Goal: Task Accomplishment & Management: Manage account settings

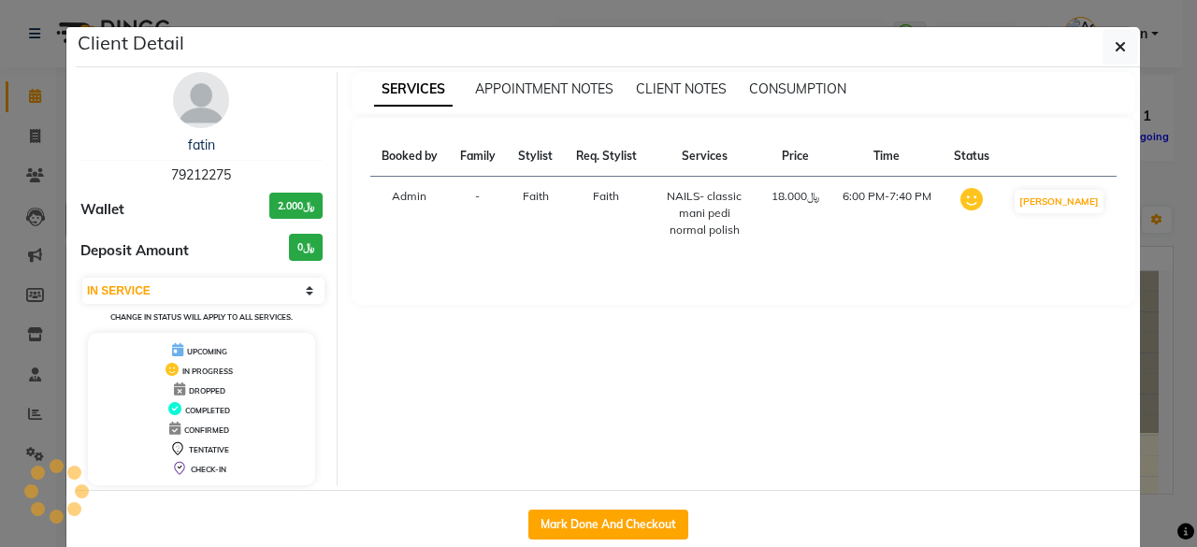
select select "1"
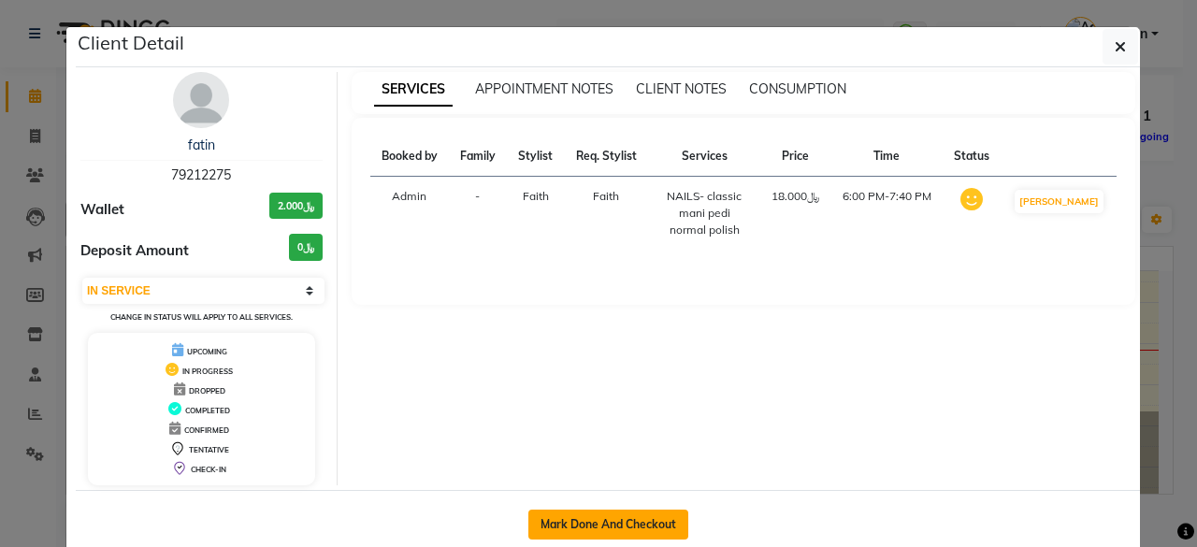
click at [580, 521] on button "Mark Done And Checkout" at bounding box center [608, 525] width 160 height 30
select select "service"
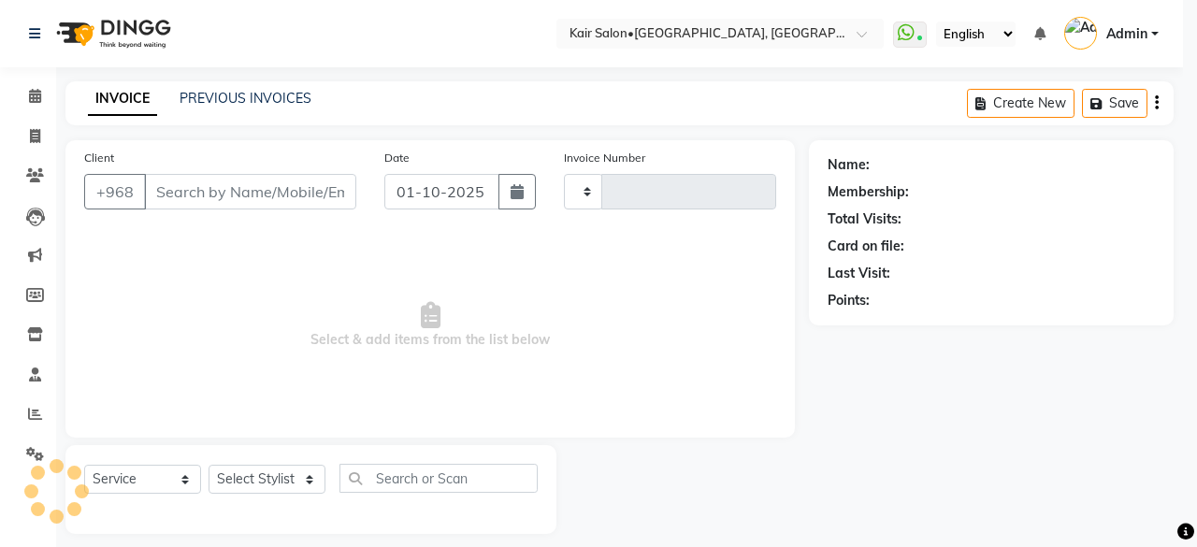
type input "1975"
select select "6490"
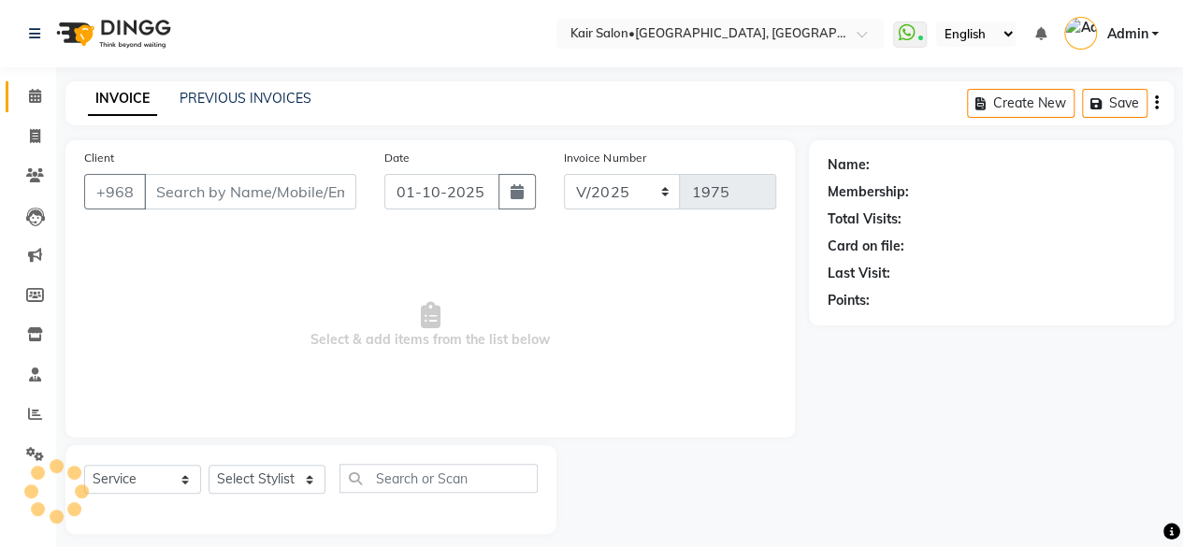
type input "79212275"
select select "49362"
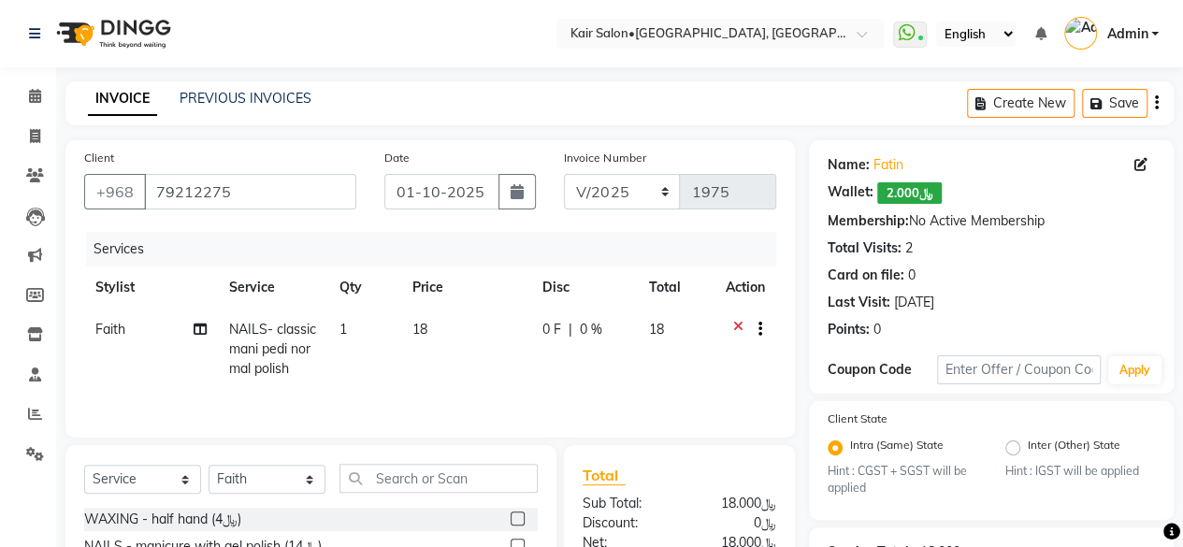
click at [733, 324] on icon at bounding box center [738, 331] width 10 height 23
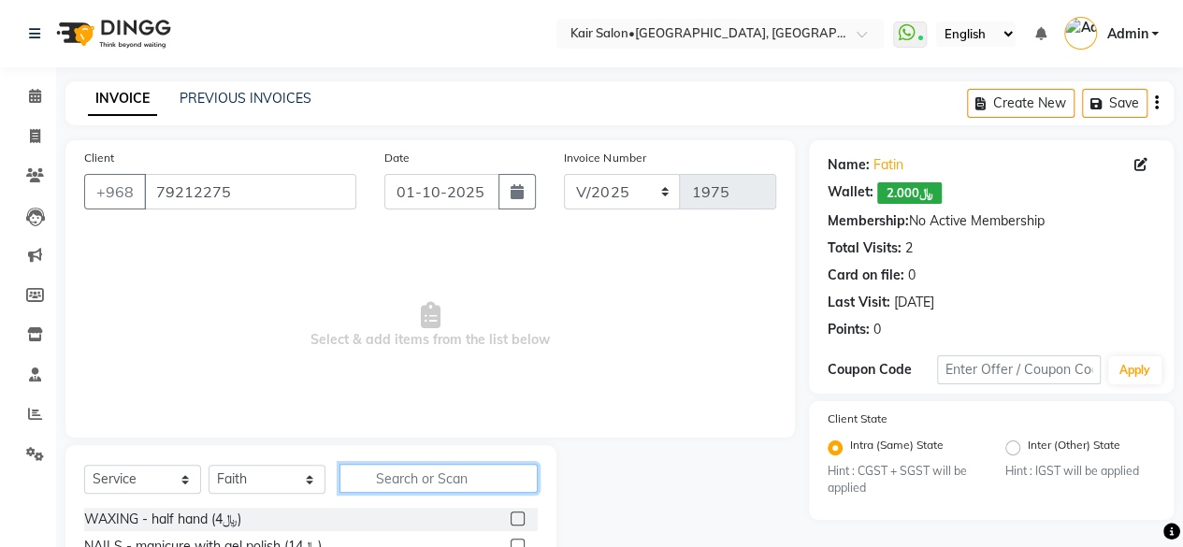
click at [392, 472] on input "text" at bounding box center [439, 478] width 198 height 29
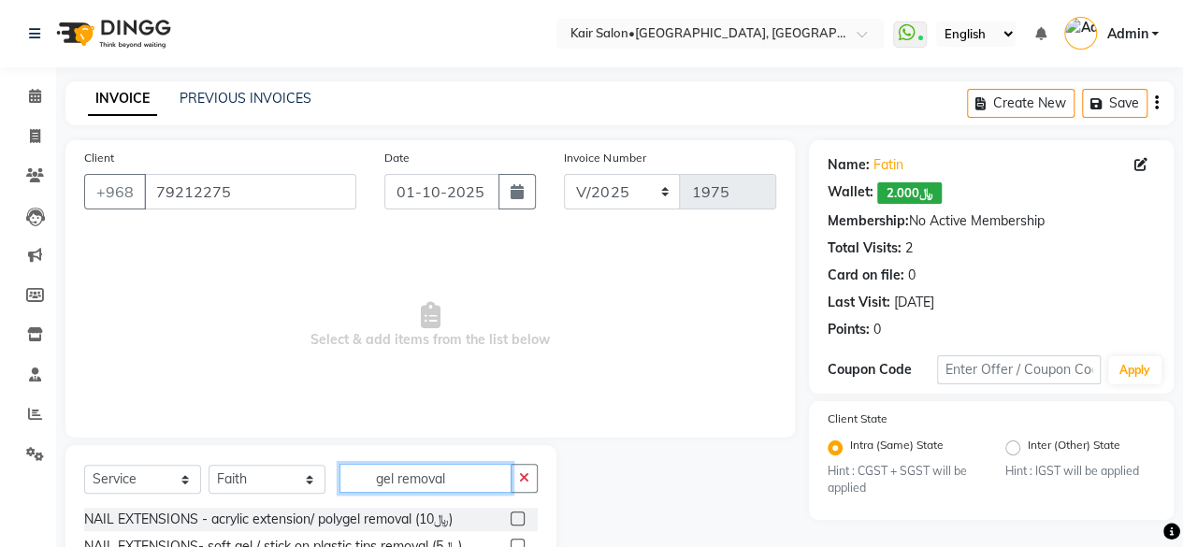
scroll to position [94, 0]
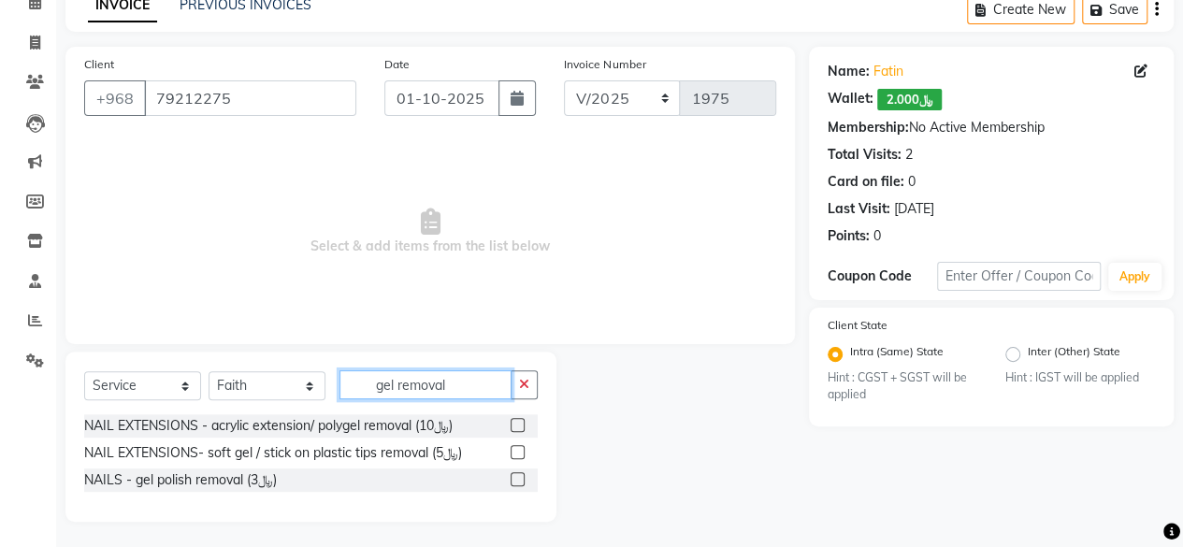
type input "gel removal"
click at [520, 474] on label at bounding box center [518, 479] width 14 height 14
click at [520, 474] on input "checkbox" at bounding box center [517, 480] width 12 height 12
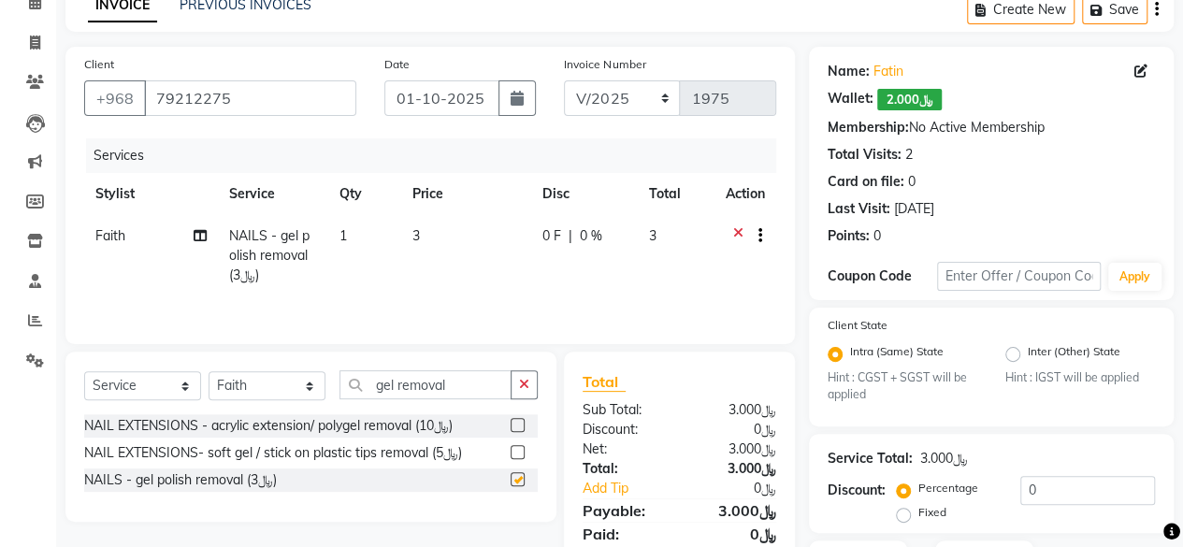
checkbox input "false"
click at [469, 371] on input "gel removal" at bounding box center [426, 384] width 172 height 29
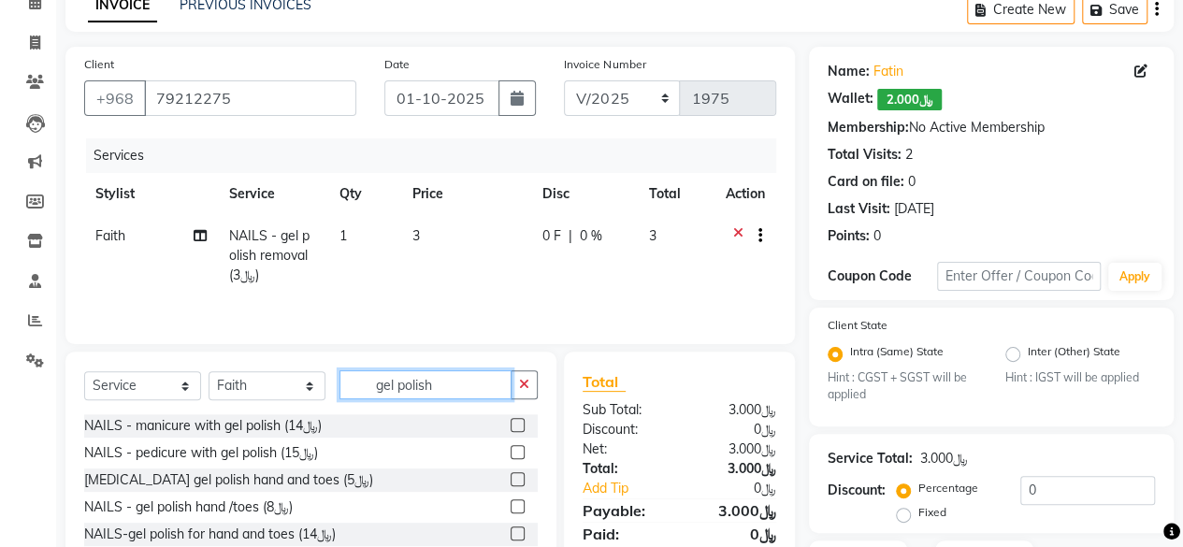
type input "gel polish"
click at [511, 502] on label at bounding box center [518, 506] width 14 height 14
click at [511, 502] on input "checkbox" at bounding box center [517, 507] width 12 height 12
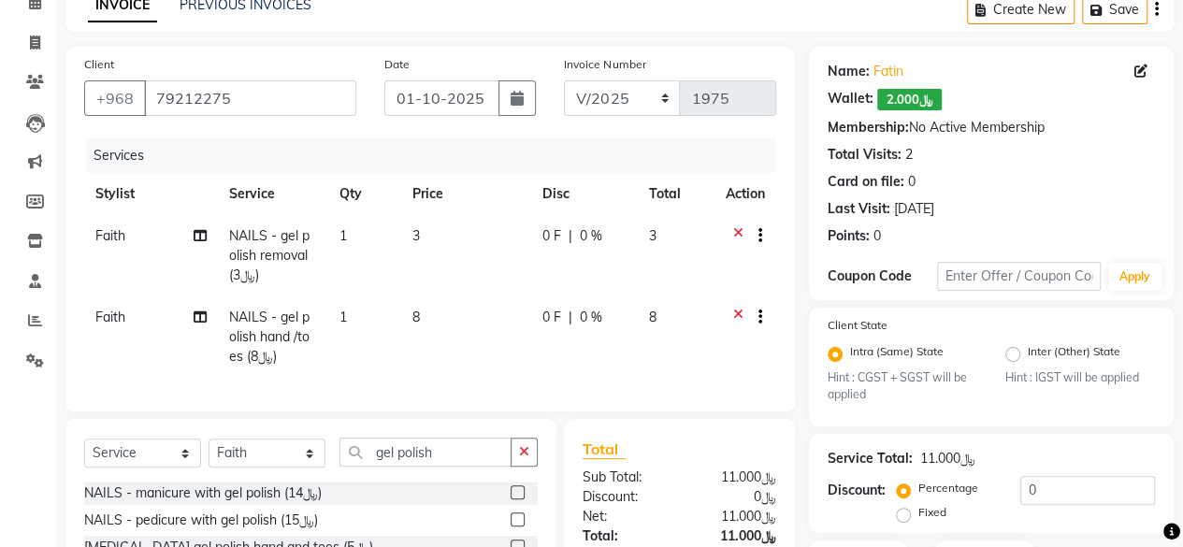
checkbox input "false"
click at [455, 467] on input "gel polish" at bounding box center [426, 452] width 172 height 29
type input "g"
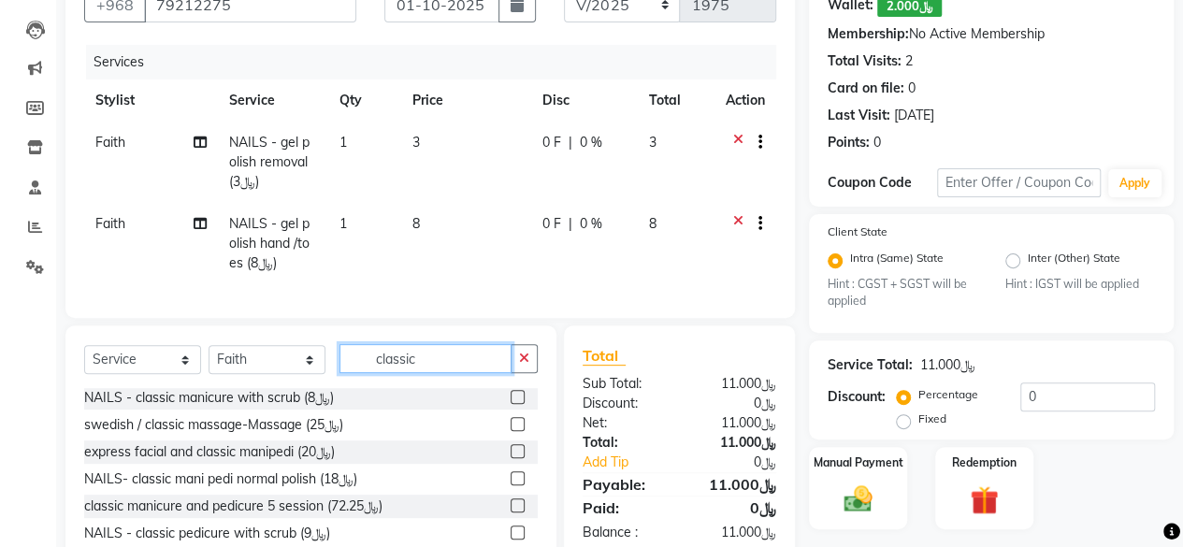
scroll to position [281, 0]
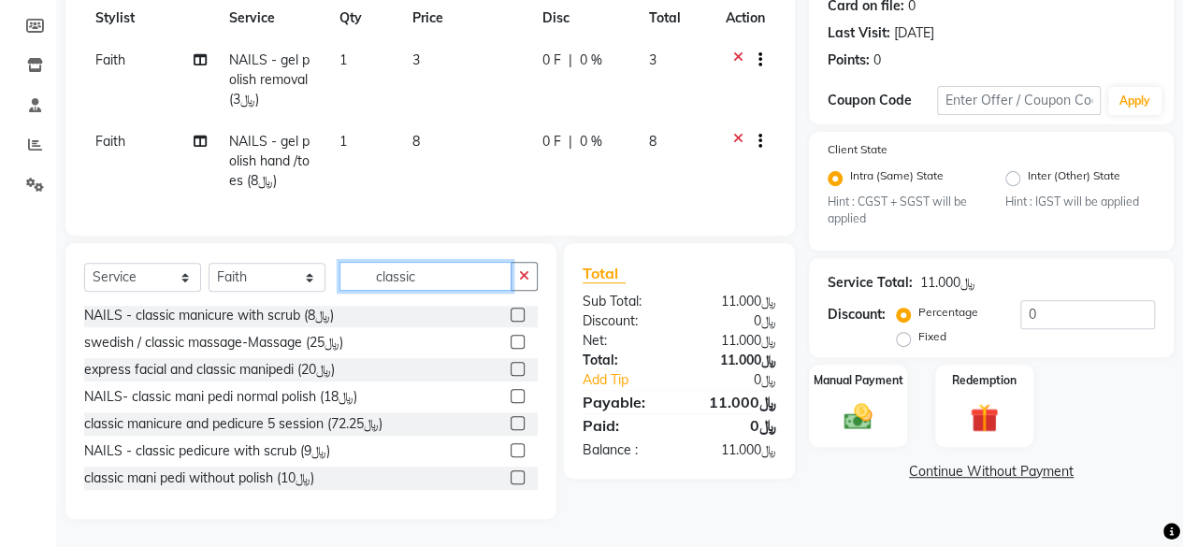
type input "classic"
click at [511, 451] on label at bounding box center [518, 450] width 14 height 14
click at [511, 451] on input "checkbox" at bounding box center [517, 451] width 12 height 12
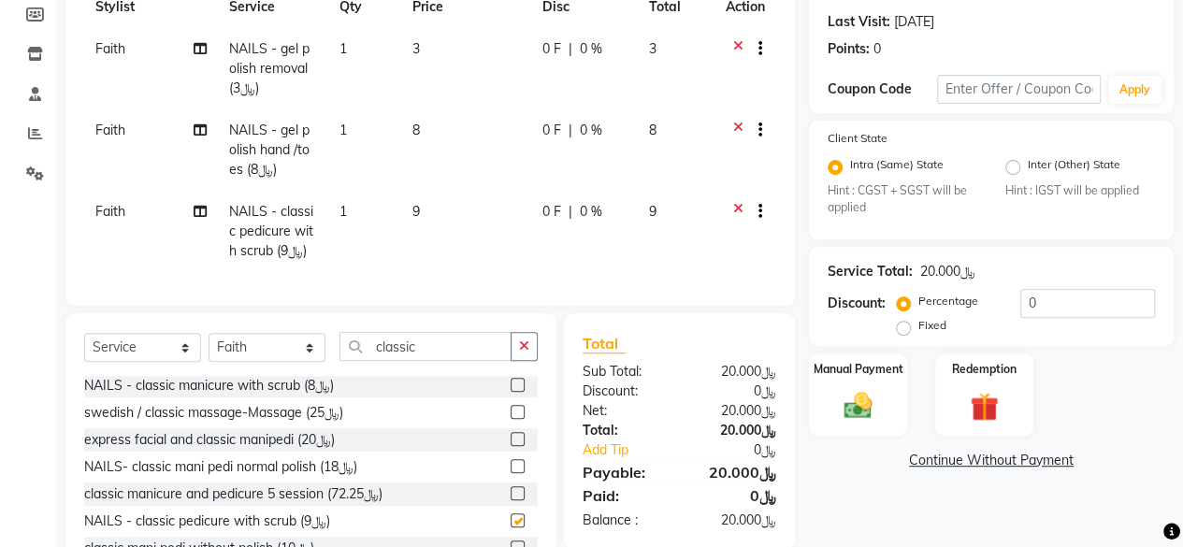
checkbox input "false"
click at [436, 361] on input "classic" at bounding box center [426, 346] width 172 height 29
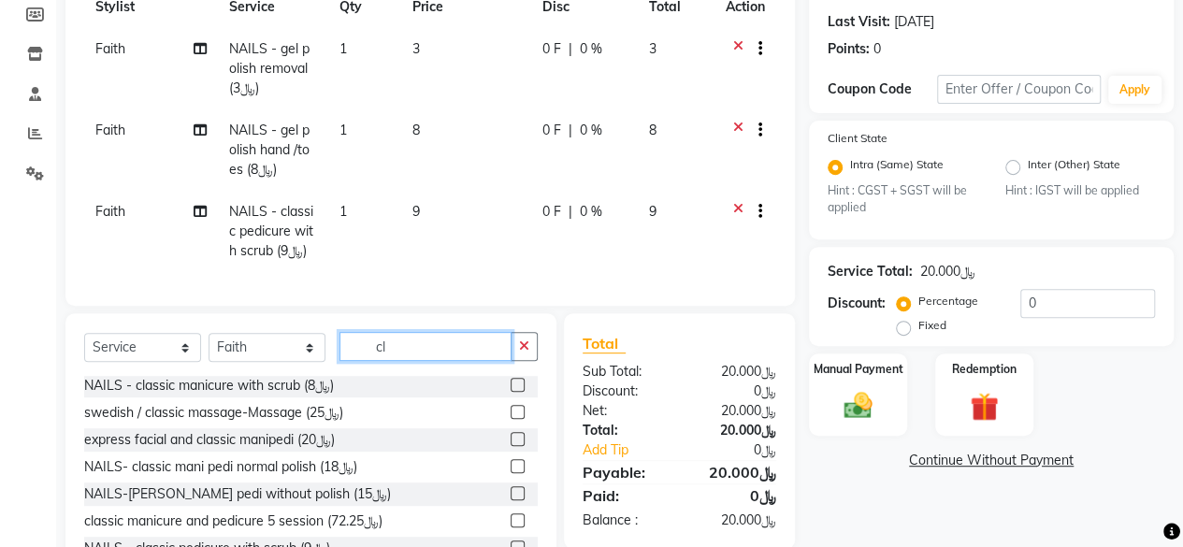
type input "c"
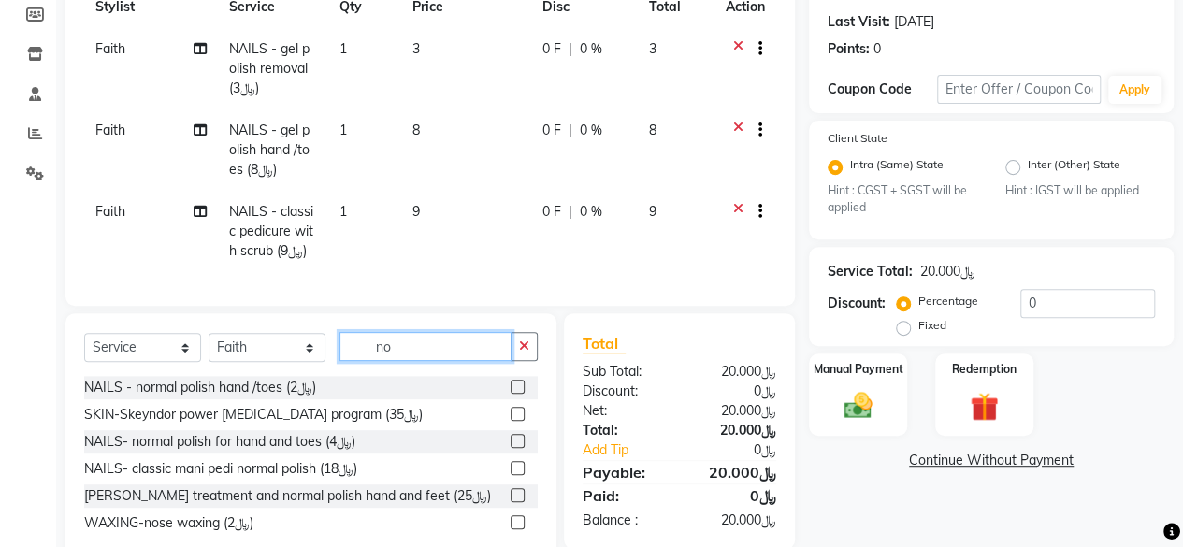
scroll to position [0, 0]
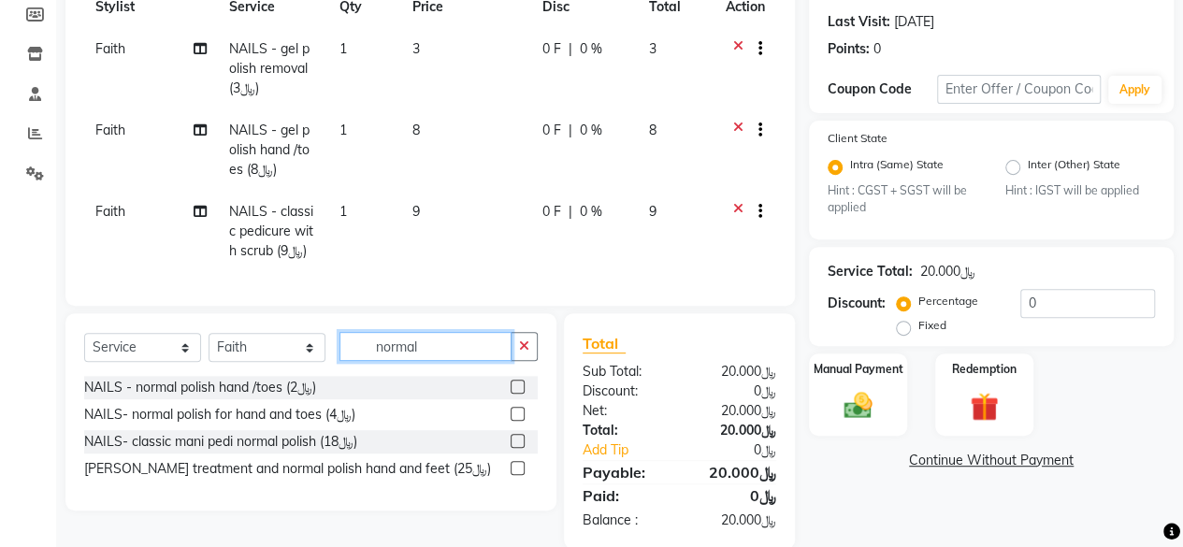
type input "normal"
click at [522, 394] on label at bounding box center [518, 387] width 14 height 14
click at [522, 394] on input "checkbox" at bounding box center [517, 388] width 12 height 12
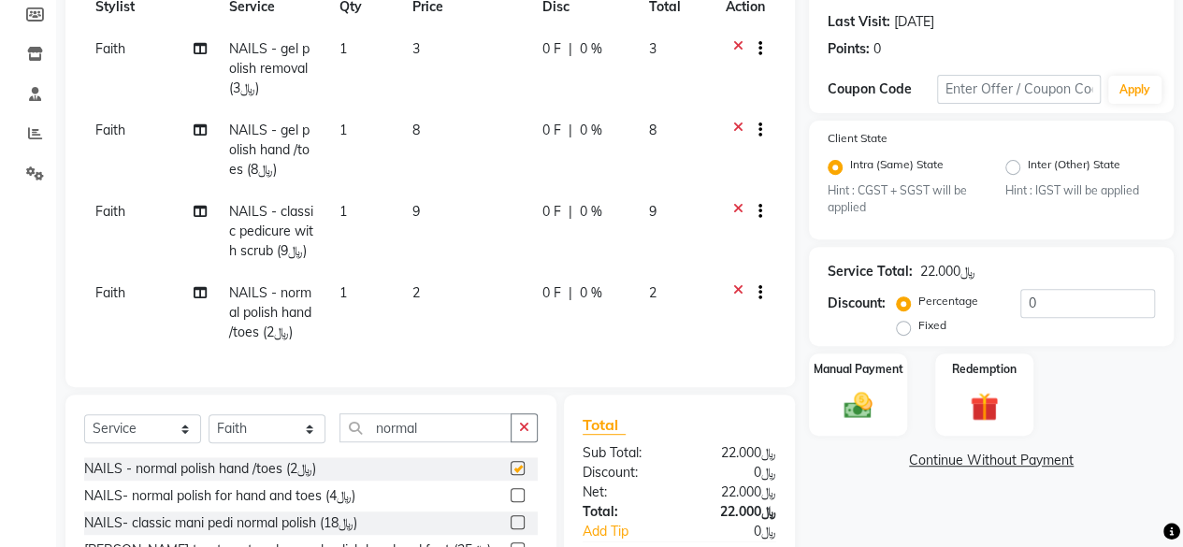
checkbox input "false"
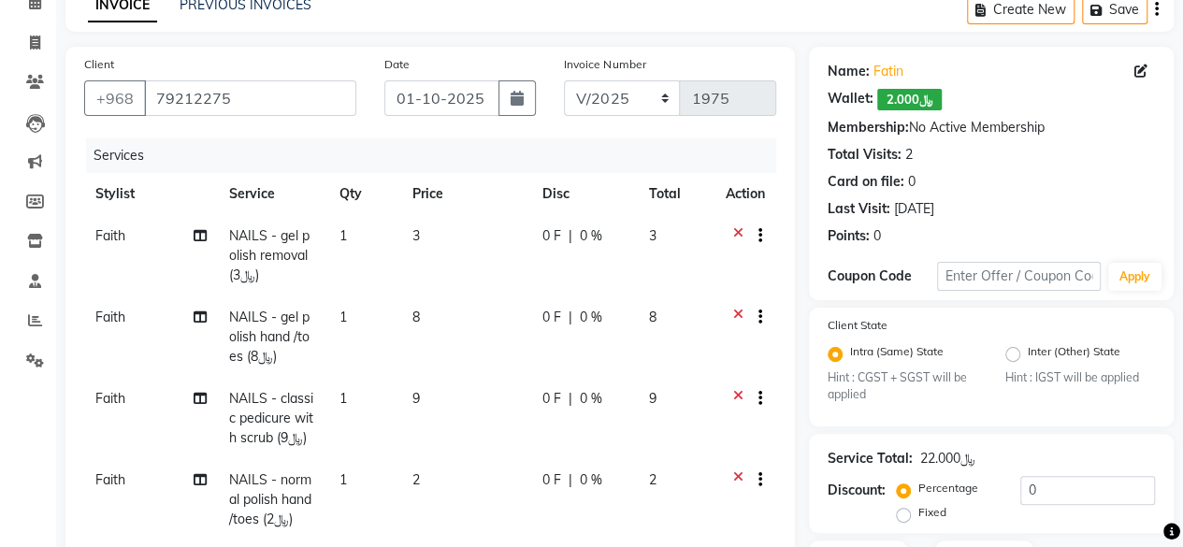
scroll to position [404, 0]
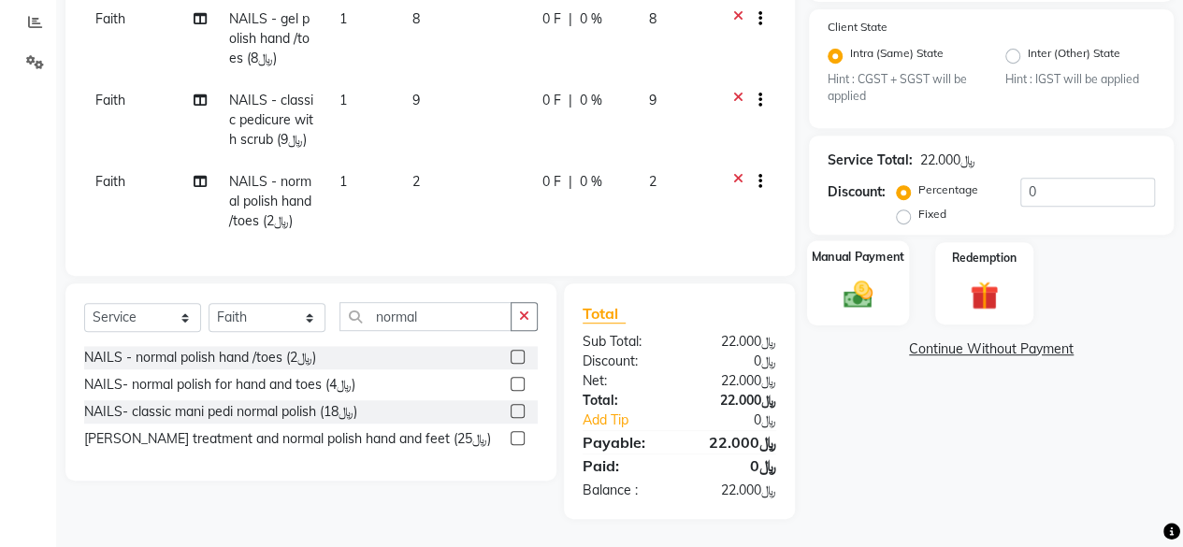
click at [862, 280] on img at bounding box center [858, 295] width 48 height 34
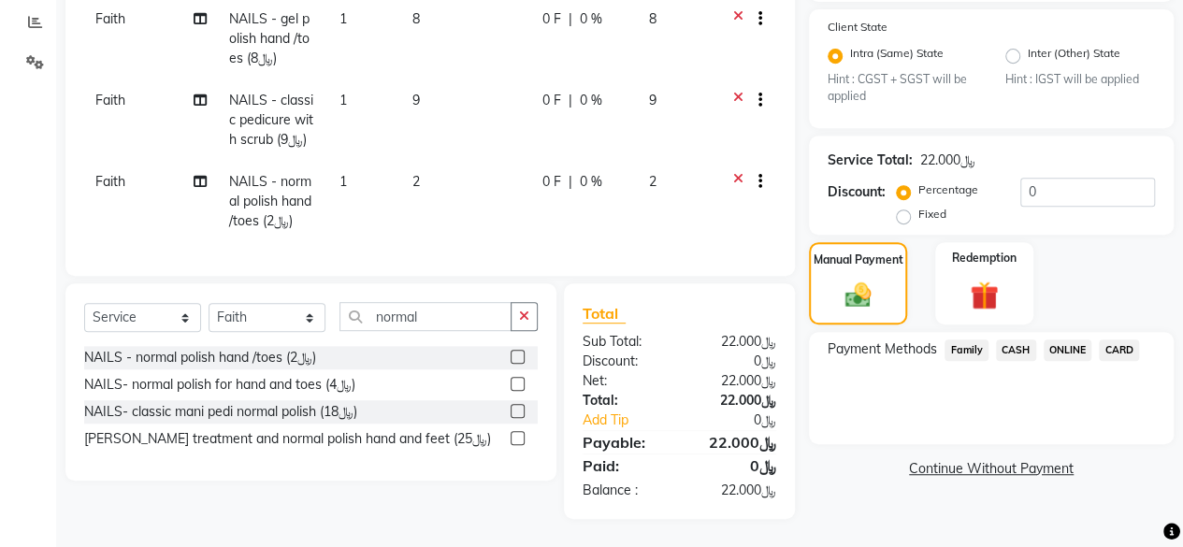
click at [1120, 340] on span "CARD" at bounding box center [1119, 351] width 40 height 22
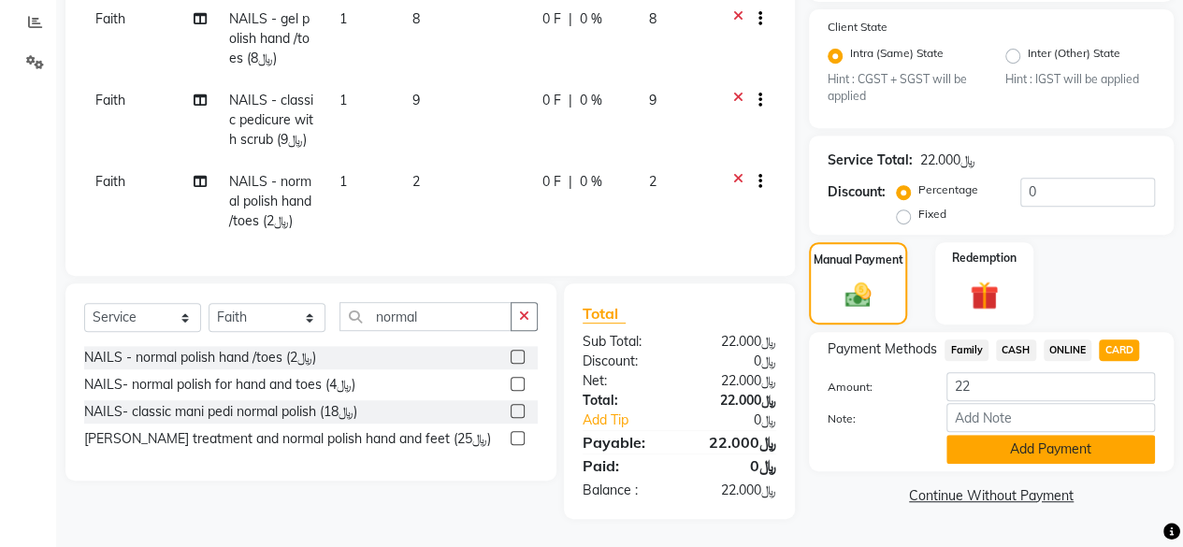
click at [1040, 435] on button "Add Payment" at bounding box center [1051, 449] width 209 height 29
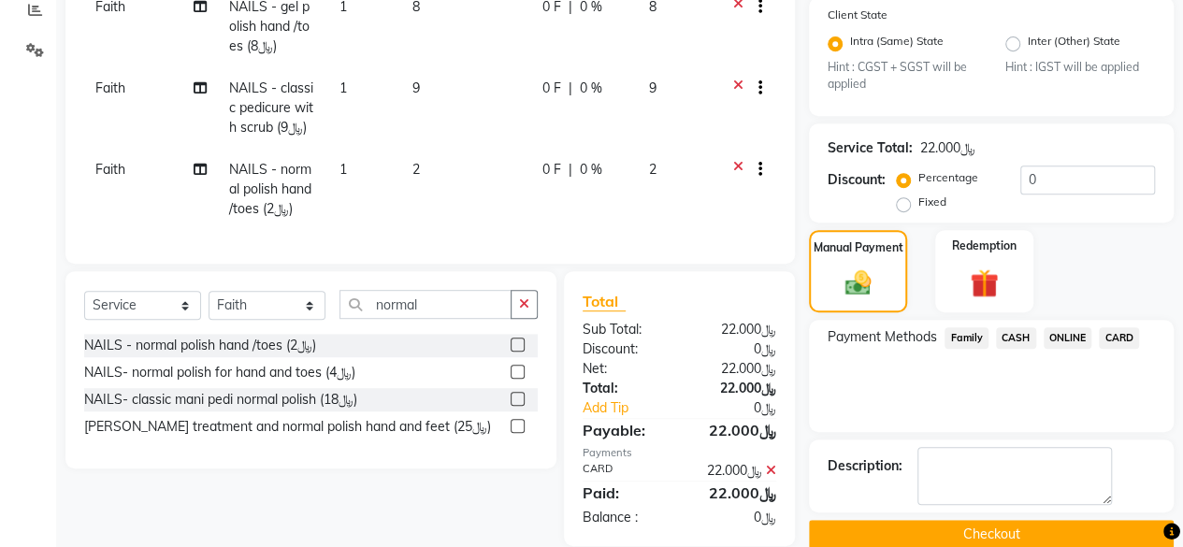
click at [975, 528] on button "Checkout" at bounding box center [991, 534] width 365 height 29
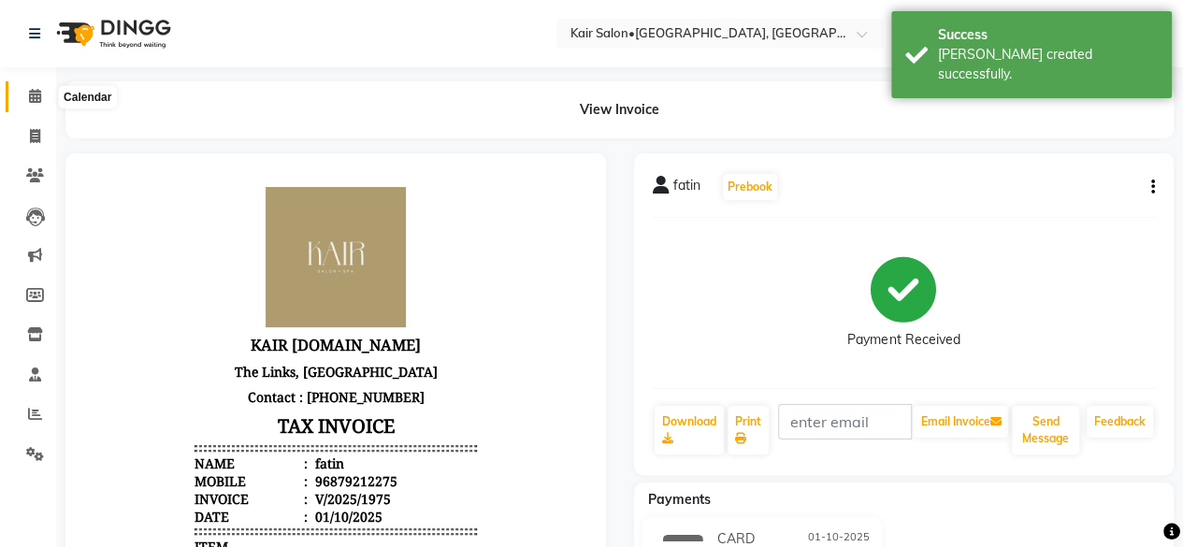
click at [39, 92] on icon at bounding box center [35, 96] width 12 height 14
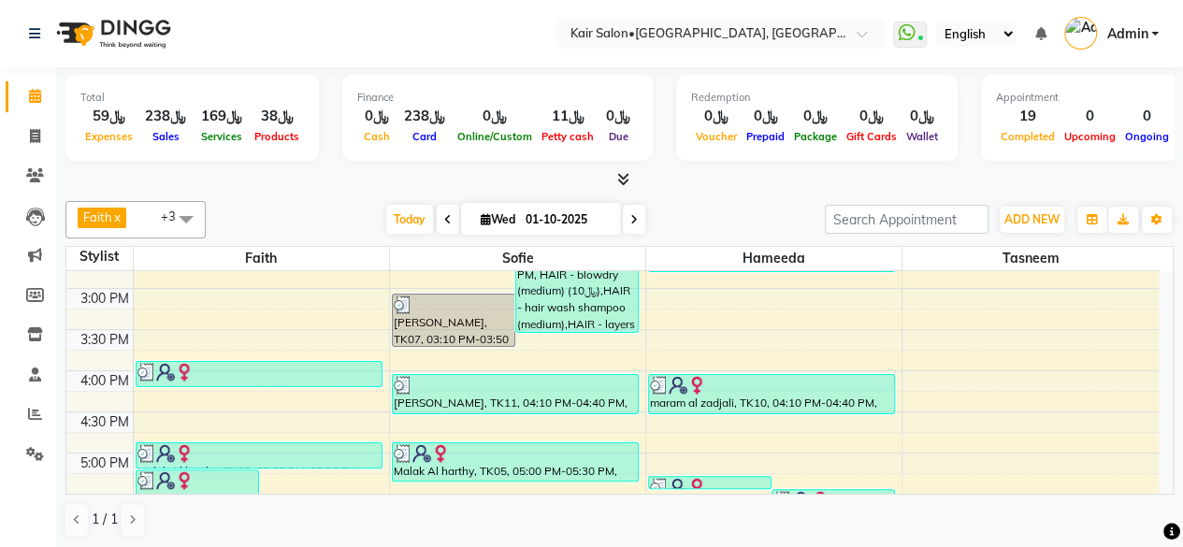
scroll to position [561, 0]
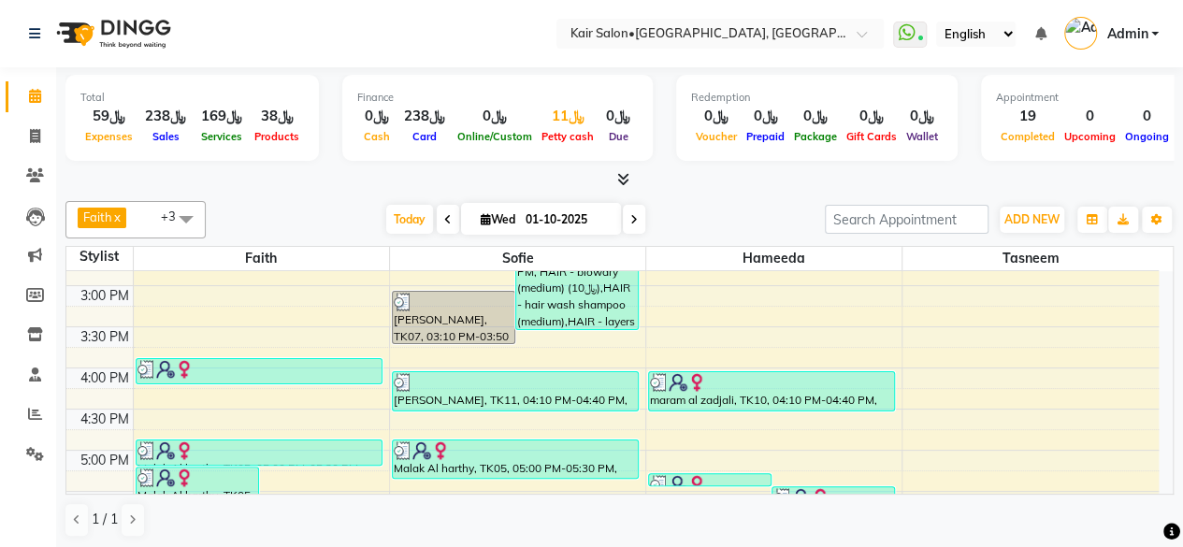
click at [564, 126] on div "Petty cash" at bounding box center [568, 136] width 62 height 20
click at [561, 123] on div "﷼11" at bounding box center [568, 117] width 62 height 22
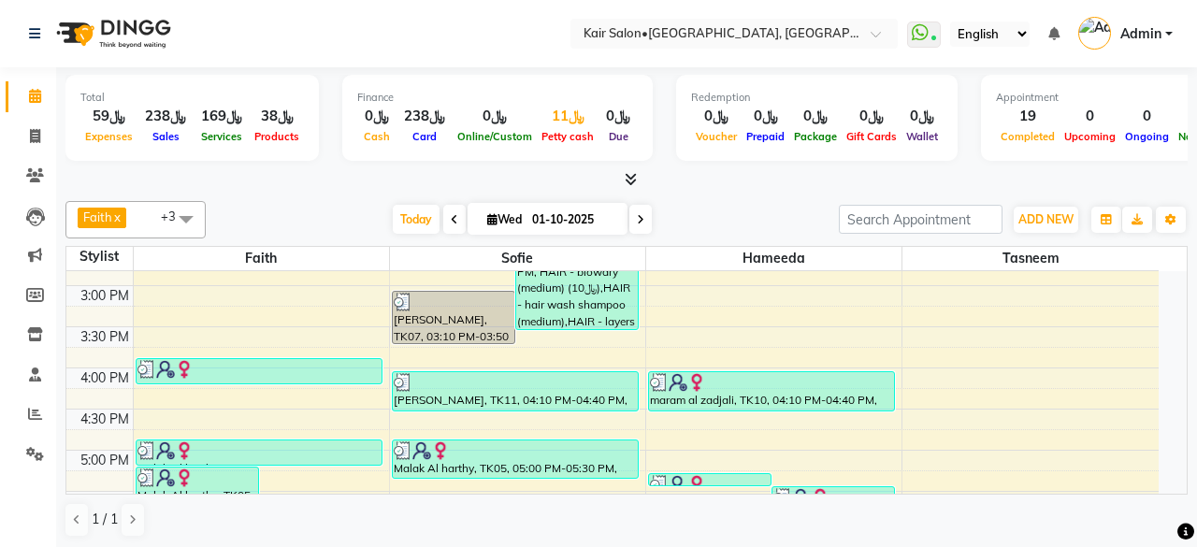
select select "5516"
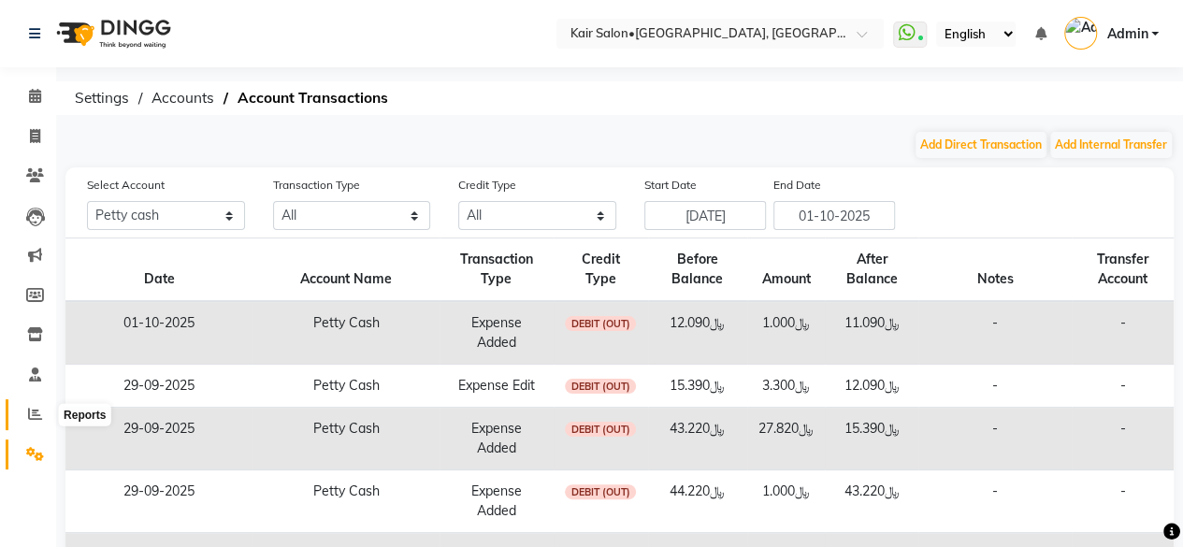
click at [39, 413] on icon at bounding box center [35, 414] width 14 height 14
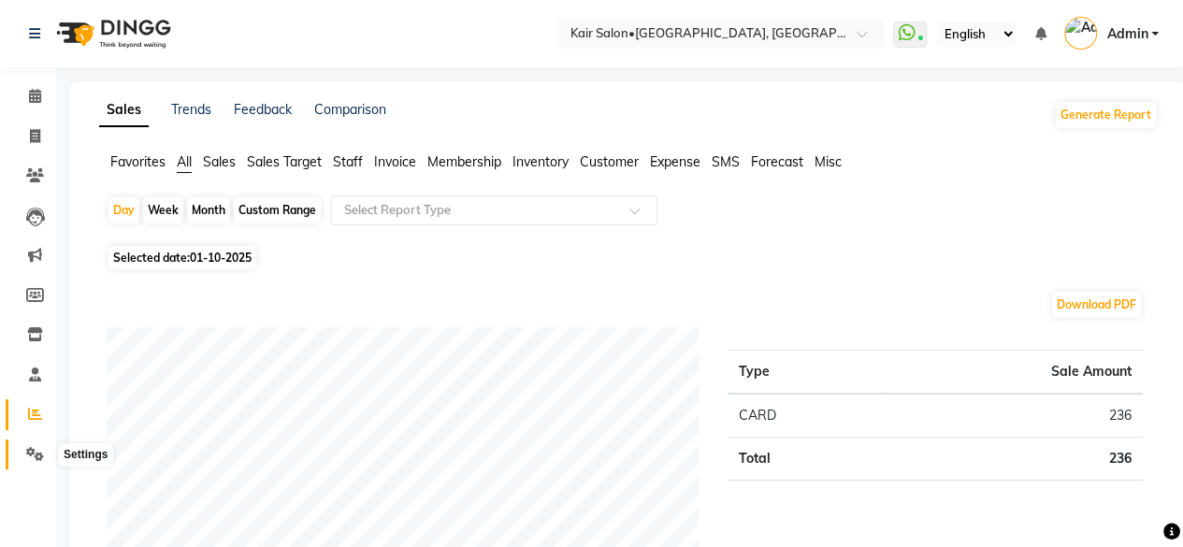
click at [30, 452] on icon at bounding box center [35, 454] width 18 height 14
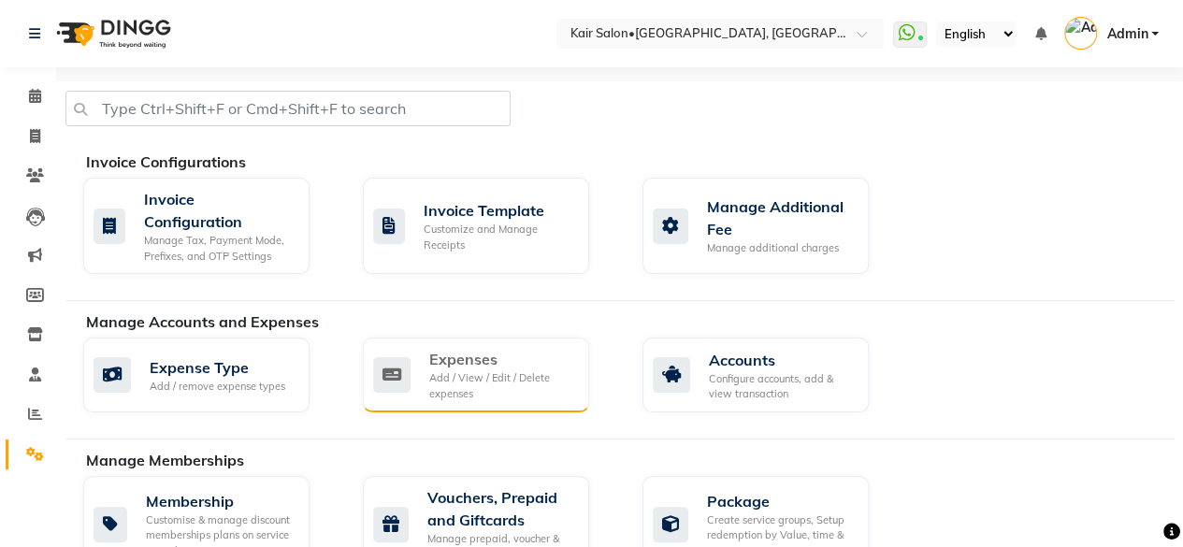
click at [440, 375] on div "Add / View / Edit / Delete expenses" at bounding box center [501, 385] width 145 height 31
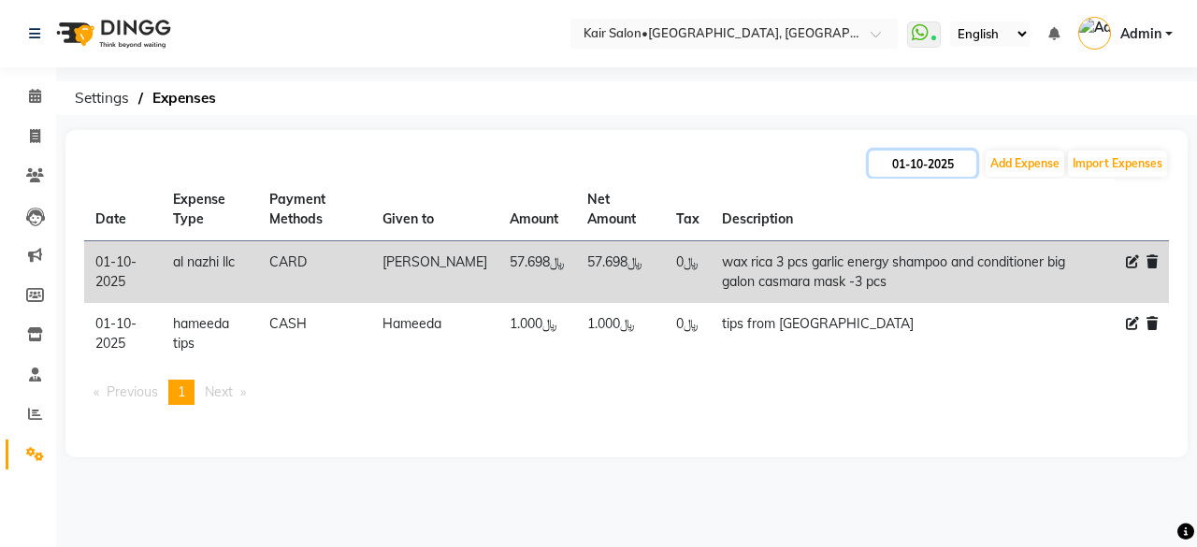
click at [909, 156] on input "01-10-2025" at bounding box center [923, 164] width 108 height 26
select select "10"
select select "2025"
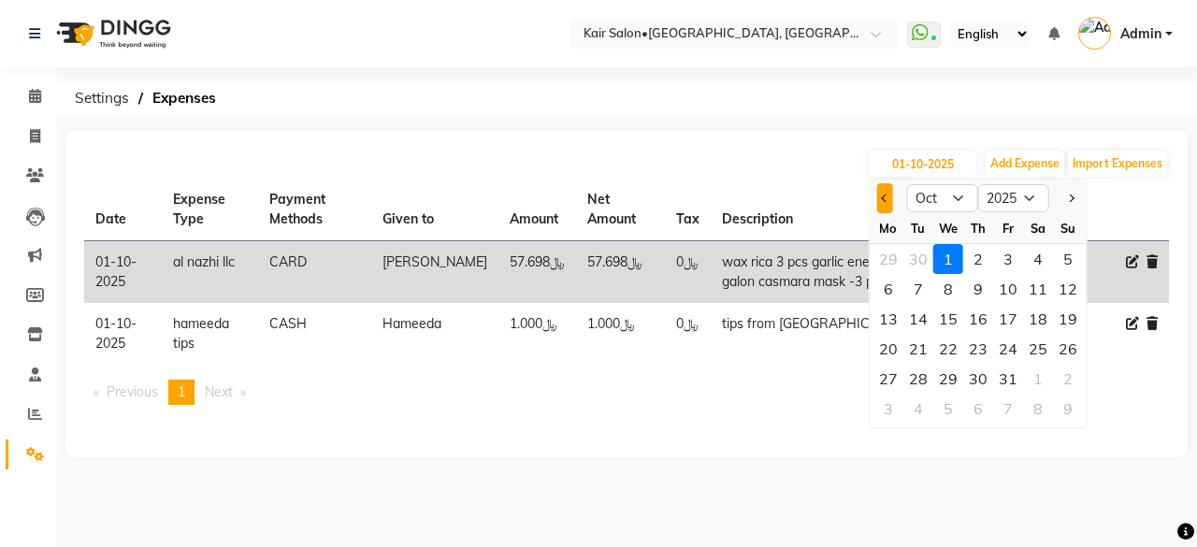
click at [882, 197] on span "Previous month" at bounding box center [884, 198] width 7 height 7
select select "9"
click at [894, 376] on div "29" at bounding box center [889, 379] width 30 height 30
type input "29-09-2025"
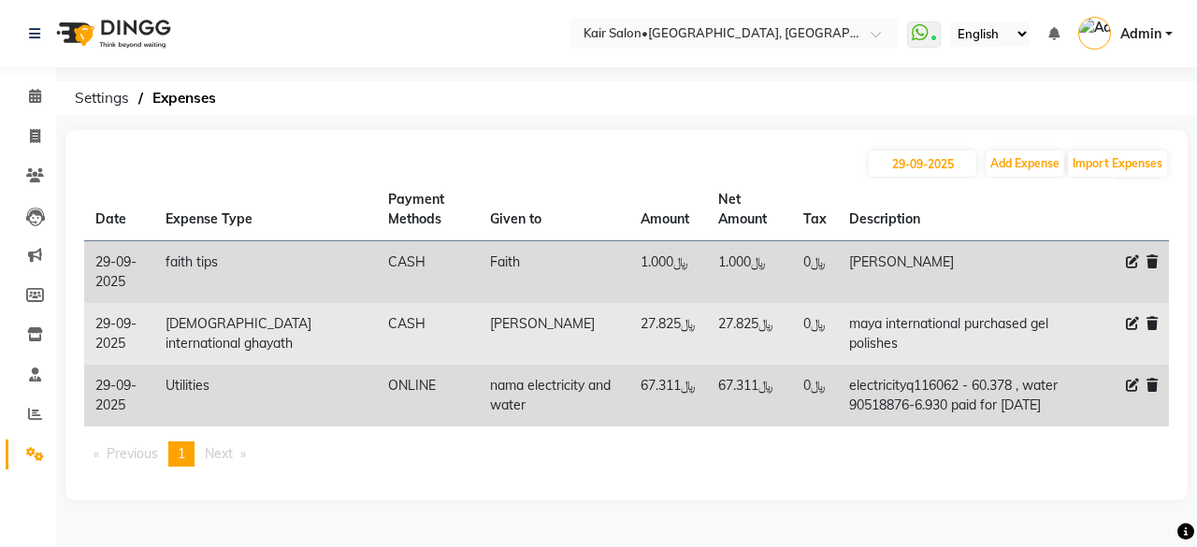
click at [479, 339] on td "[PERSON_NAME]" at bounding box center [554, 334] width 150 height 62
click at [479, 335] on td "[PERSON_NAME]" at bounding box center [554, 334] width 150 height 62
click at [707, 330] on td "﷼27.825" at bounding box center [750, 334] width 86 height 62
click at [838, 326] on td "maya international purchased gel polishes" at bounding box center [965, 334] width 254 height 62
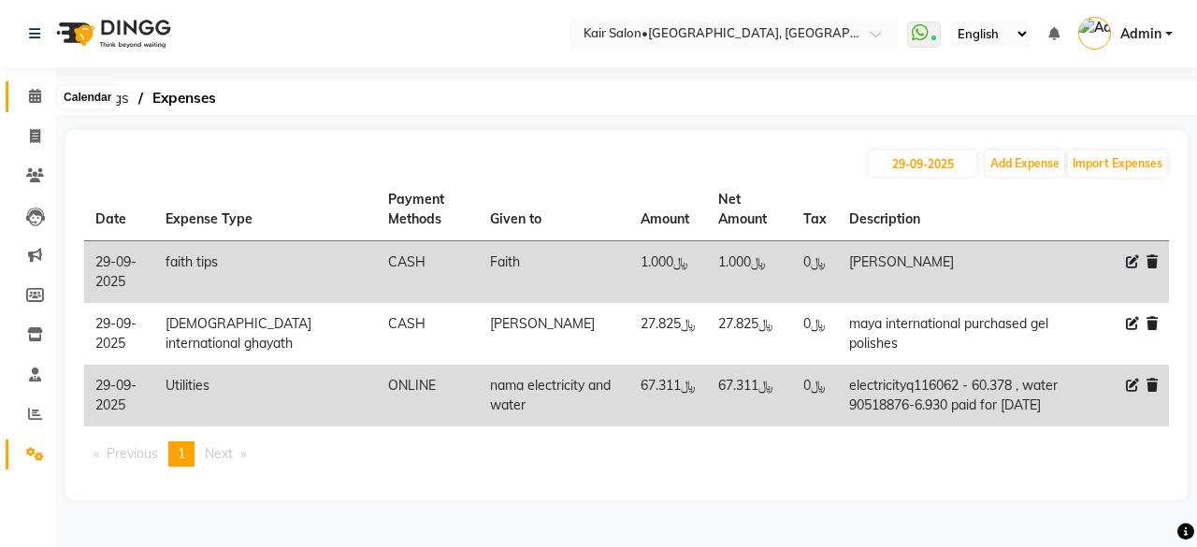
click at [37, 99] on icon at bounding box center [35, 96] width 12 height 14
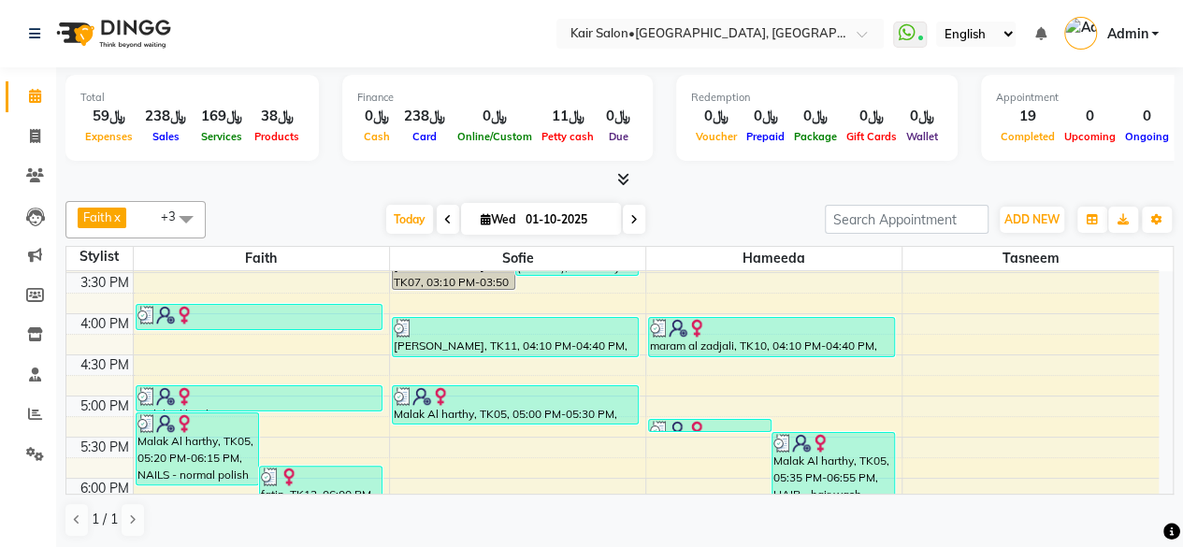
scroll to position [655, 0]
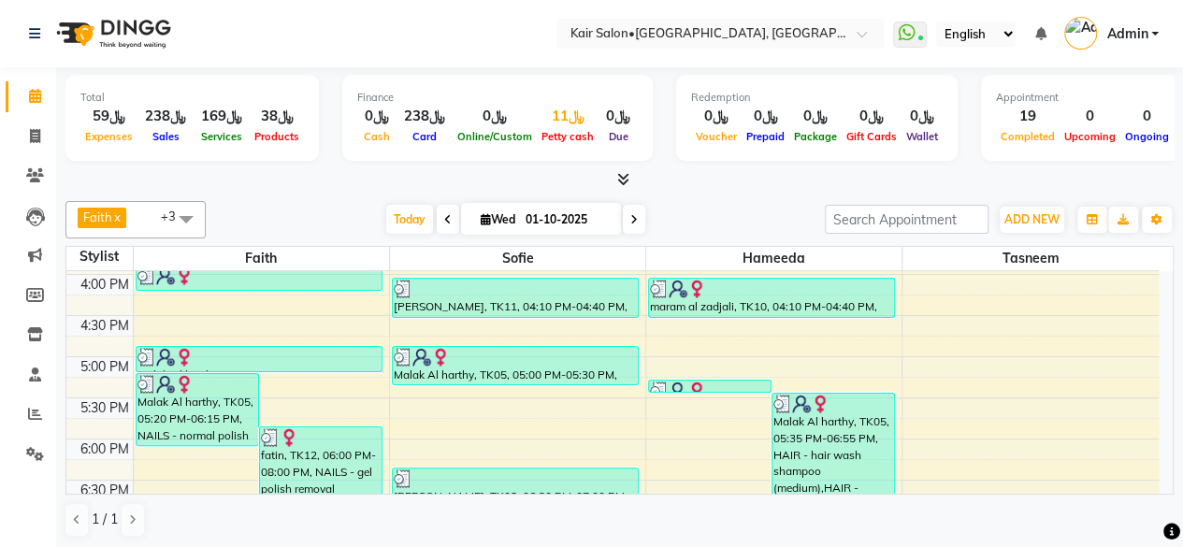
click at [561, 117] on div "﷼11" at bounding box center [568, 117] width 62 height 22
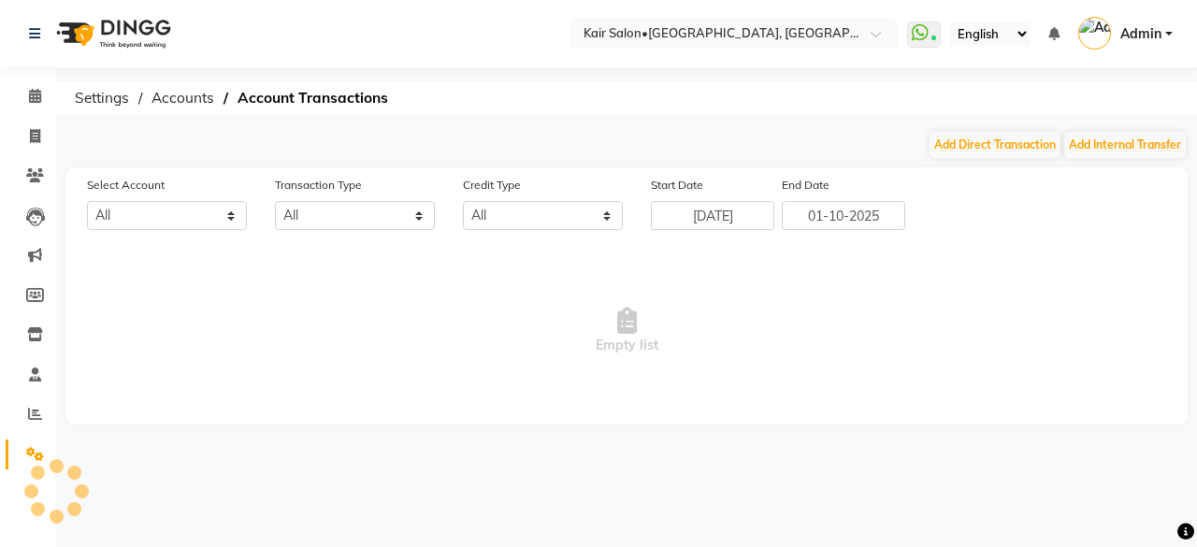
select select "5516"
